Goal: Check status: Check status

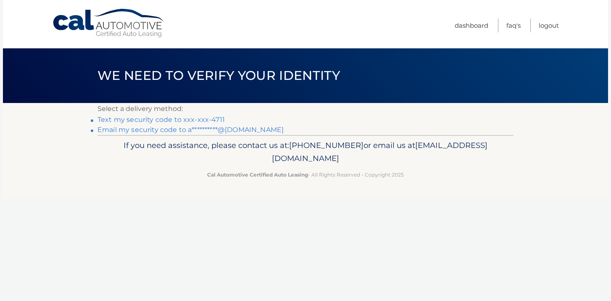
click at [203, 120] on link "Text my security code to xxx-xxx-4711" at bounding box center [161, 120] width 127 height 8
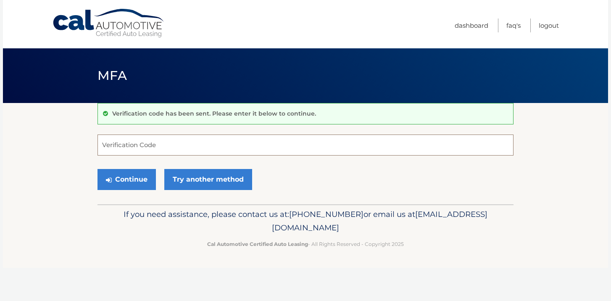
click at [263, 146] on input "Verification Code" at bounding box center [306, 145] width 416 height 21
type input "812683"
click at [120, 174] on button "Continue" at bounding box center [127, 179] width 58 height 21
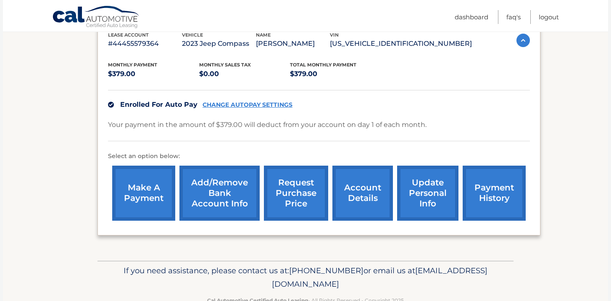
scroll to position [154, 0]
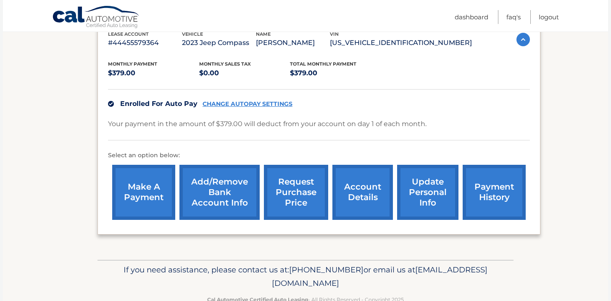
click at [304, 206] on link "request purchase price" at bounding box center [296, 192] width 64 height 55
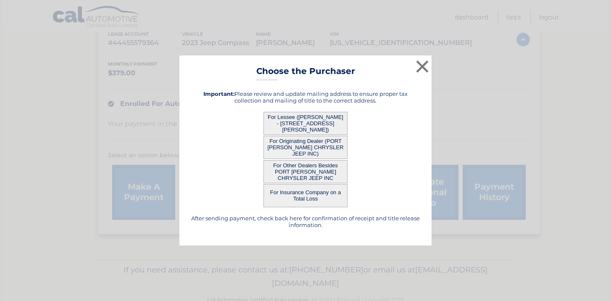
click at [313, 172] on button "For Other Dealers Besides PORT [PERSON_NAME] CHRYSLER JEEP INC" at bounding box center [306, 171] width 84 height 23
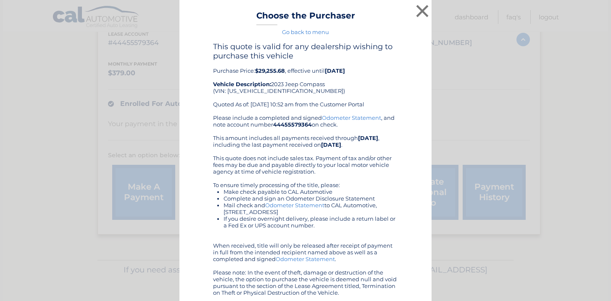
scroll to position [0, 0]
